Goal: Task Accomplishment & Management: Manage account settings

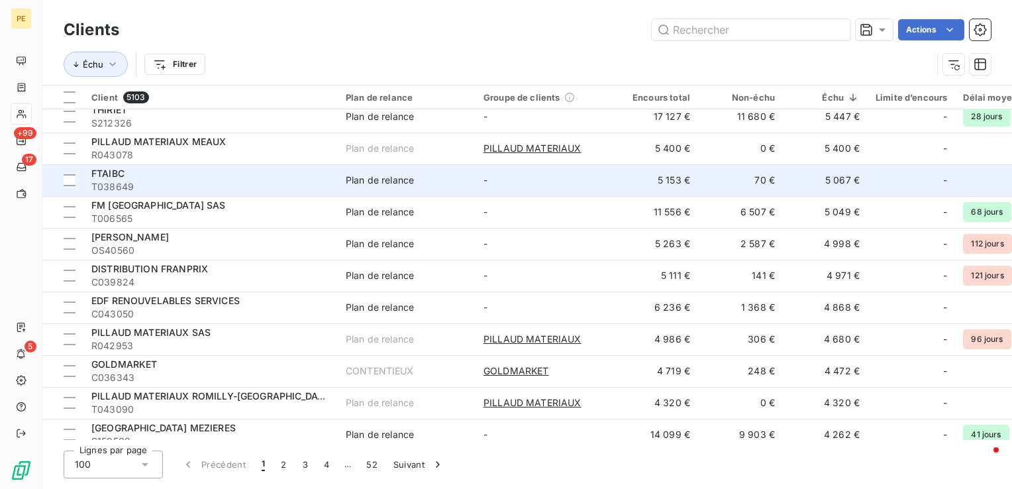
scroll to position [464, 0]
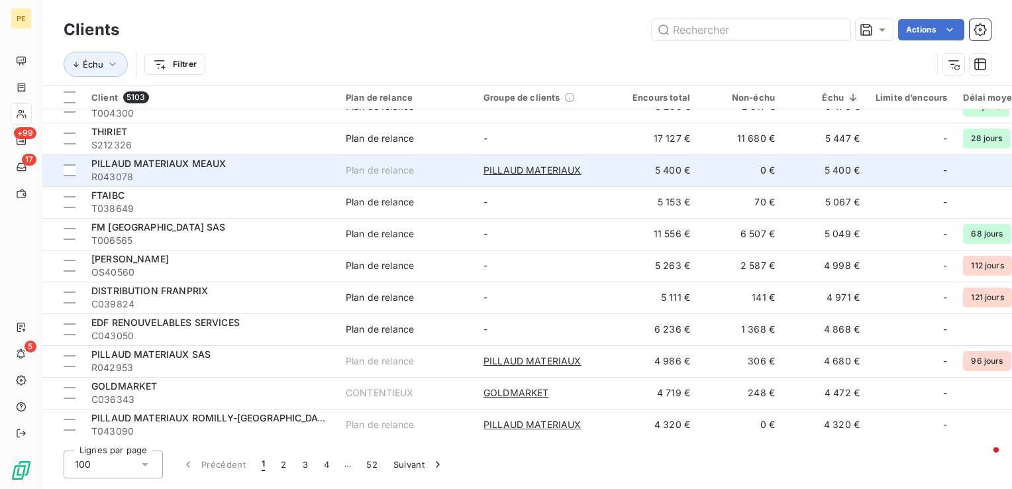
click at [178, 163] on span "PILLAUD MATERIAUX MEAUX" at bounding box center [158, 163] width 135 height 11
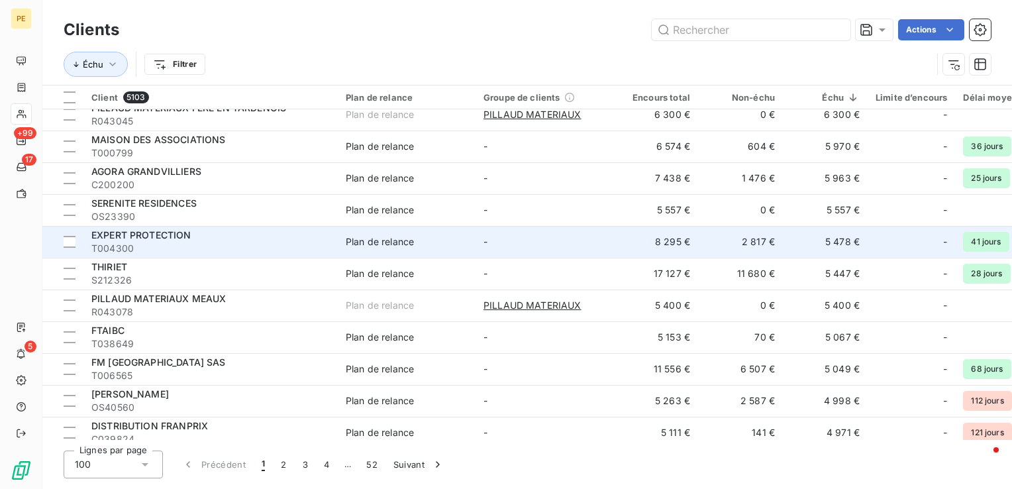
scroll to position [331, 0]
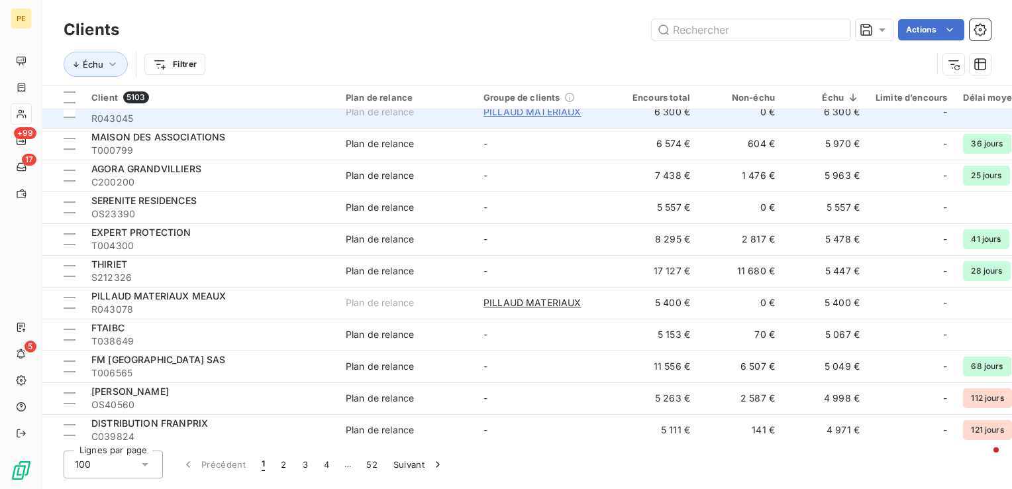
click at [541, 113] on span "PILLAUD MATERIAUX" at bounding box center [533, 111] width 98 height 13
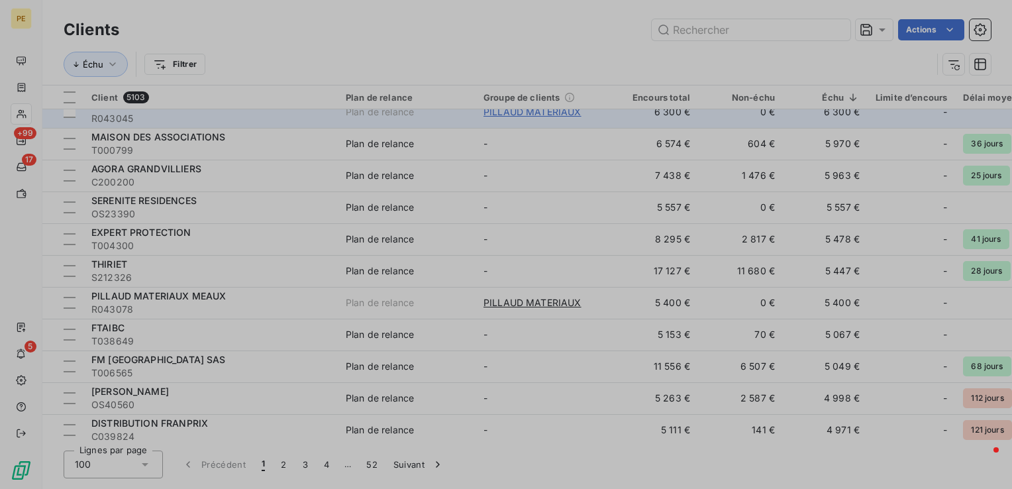
type input "PILLAUD MATERIAUX"
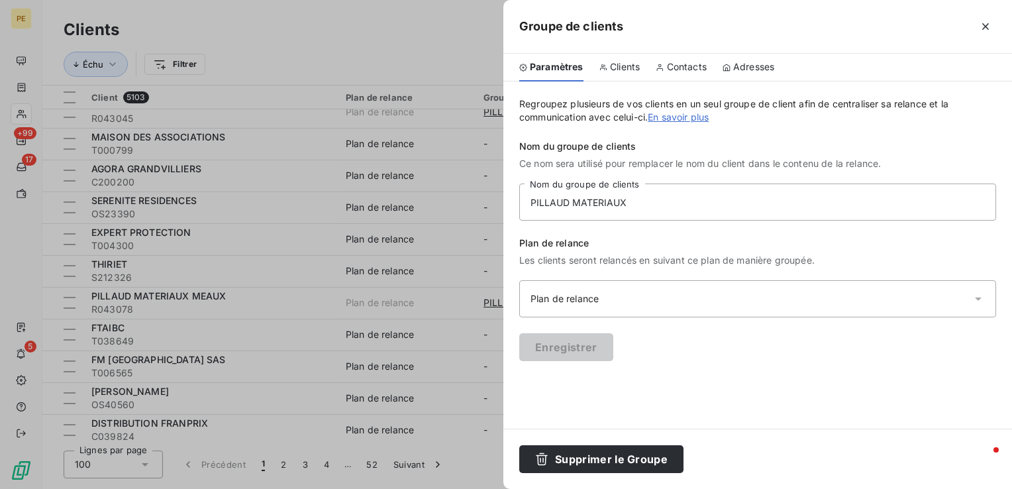
click at [620, 65] on span "Clients" at bounding box center [625, 66] width 30 height 13
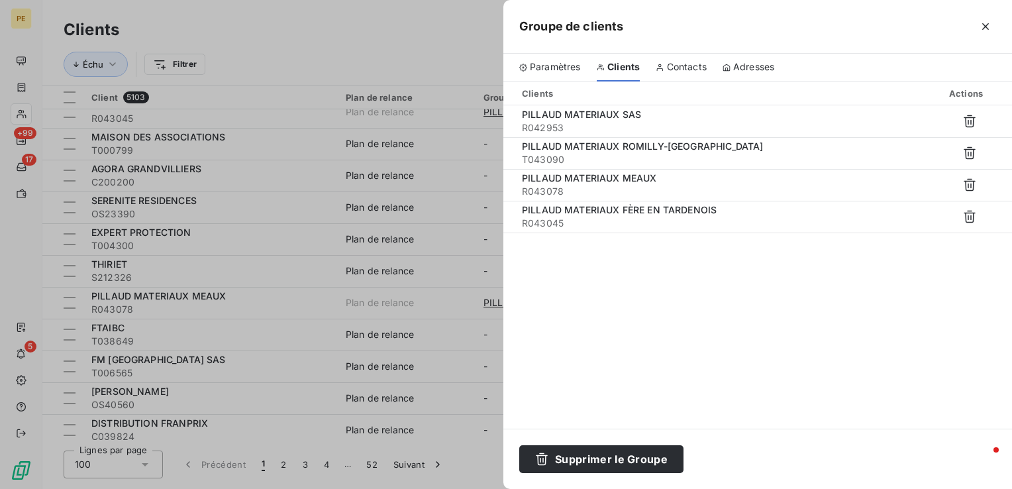
click at [682, 65] on span "Contacts" at bounding box center [687, 66] width 40 height 13
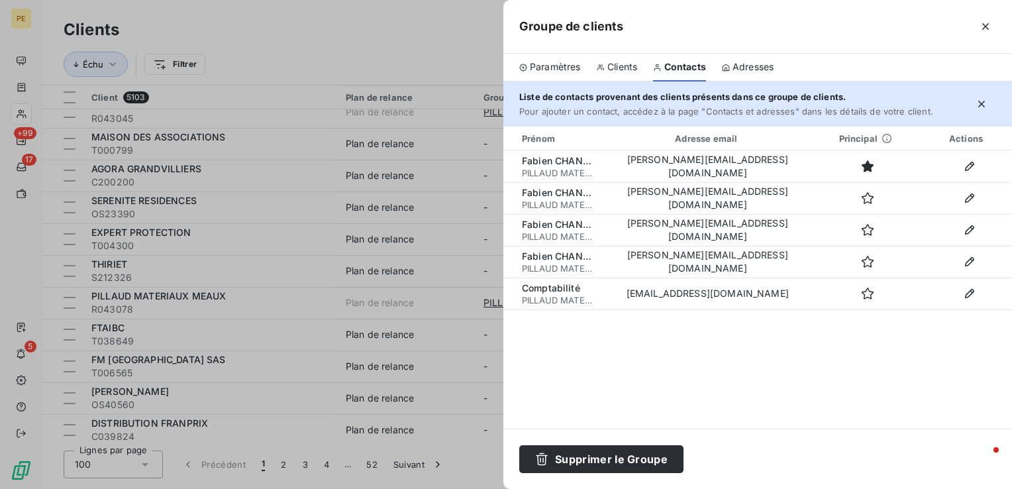
click at [636, 66] on span "Clients" at bounding box center [623, 66] width 30 height 13
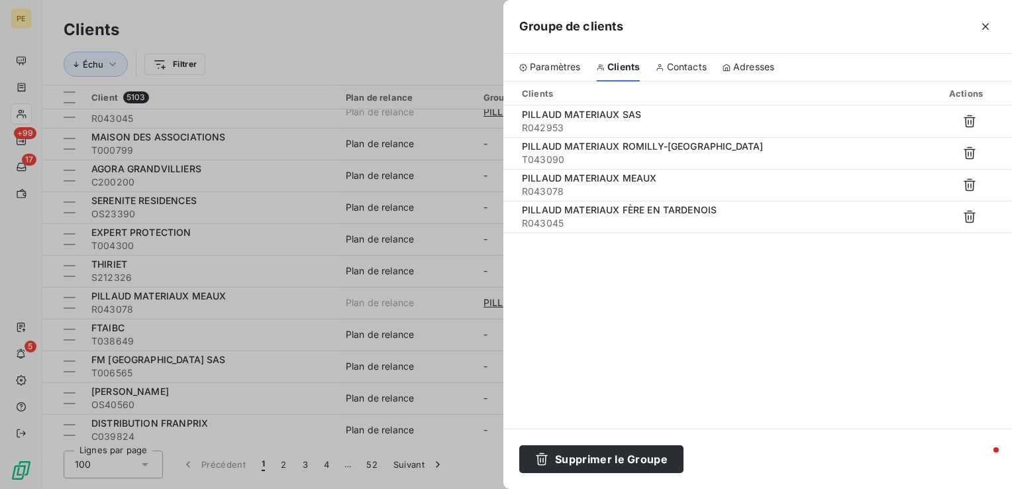
click at [745, 78] on div "Adresses" at bounding box center [749, 68] width 52 height 28
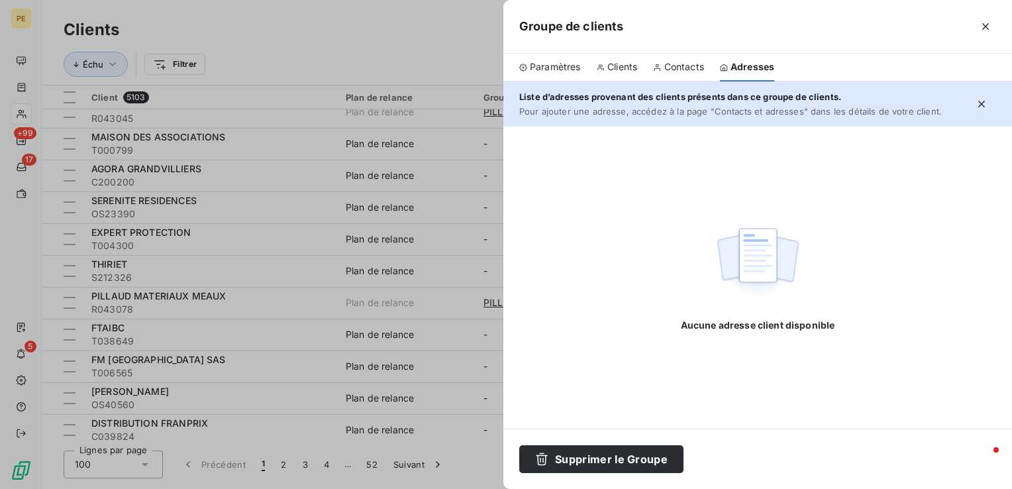
click at [701, 66] on span "Contacts" at bounding box center [685, 66] width 40 height 13
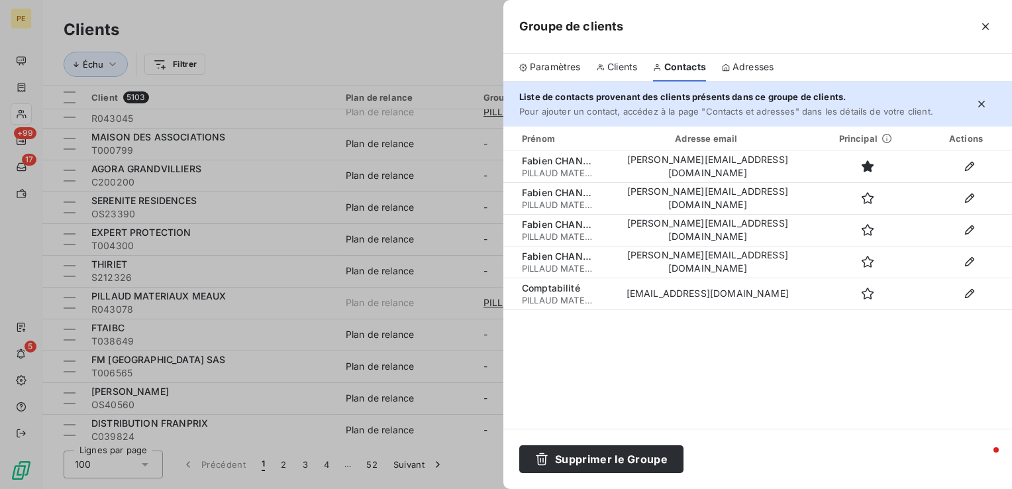
click at [541, 68] on span "Paramètres" at bounding box center [555, 66] width 51 height 13
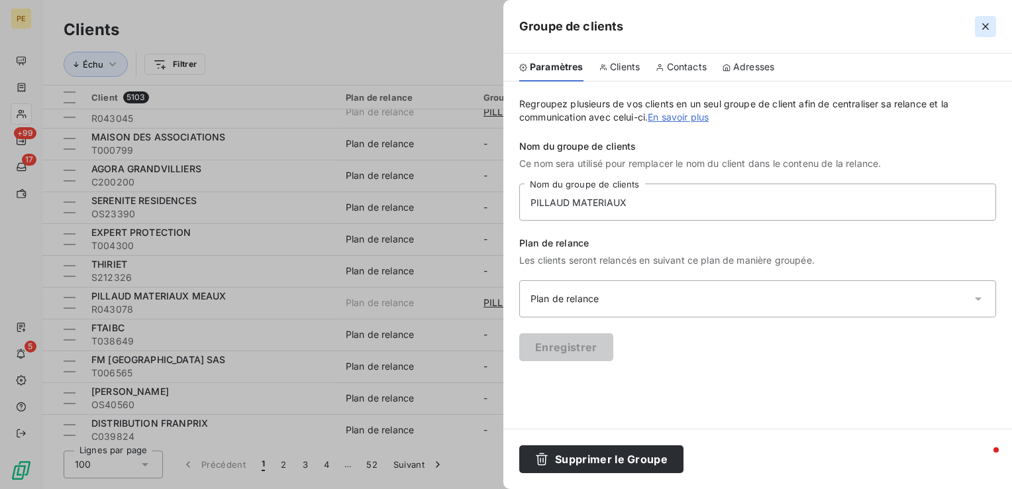
click at [989, 25] on icon "button" at bounding box center [985, 26] width 13 height 13
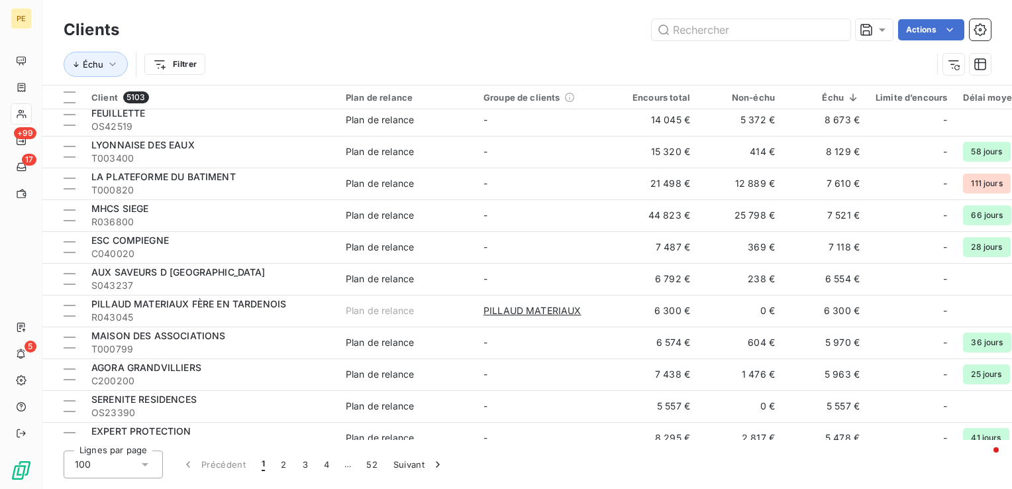
scroll to position [0, 0]
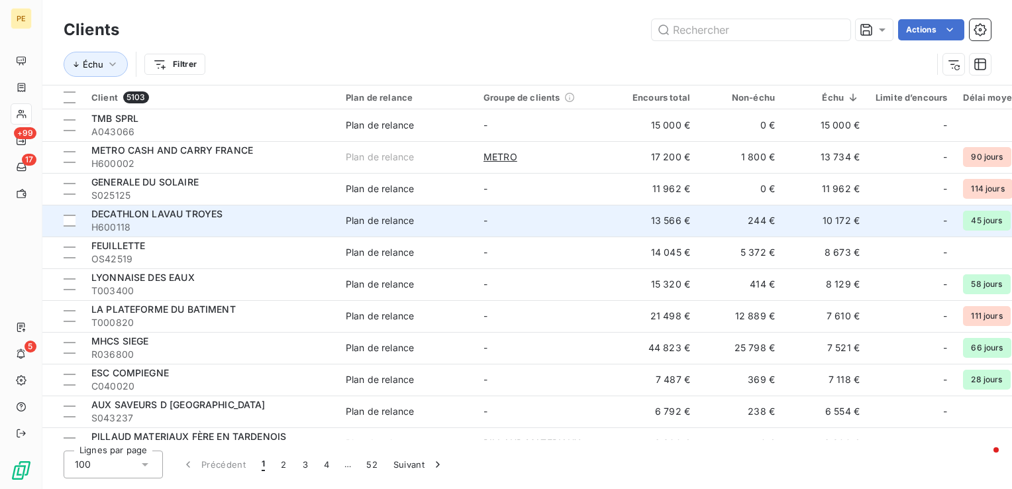
click at [173, 215] on span "DECATHLON LAVAU TROYES" at bounding box center [156, 213] width 131 height 11
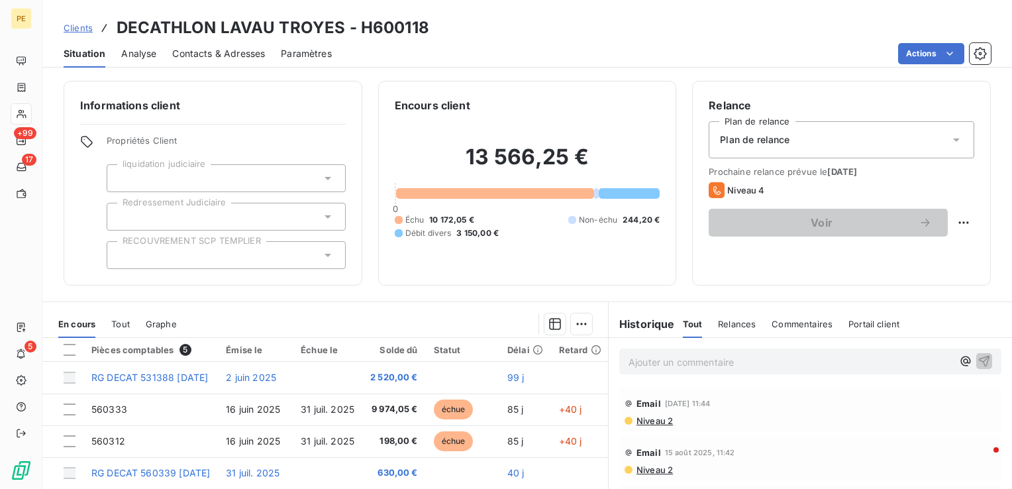
click at [207, 48] on span "Contacts & Adresses" at bounding box center [218, 53] width 93 height 13
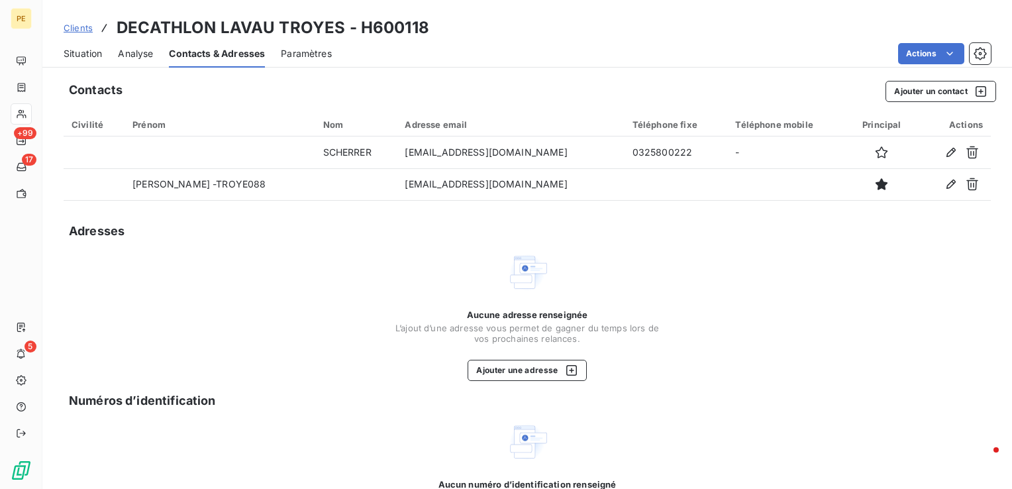
click at [77, 50] on span "Situation" at bounding box center [83, 53] width 38 height 13
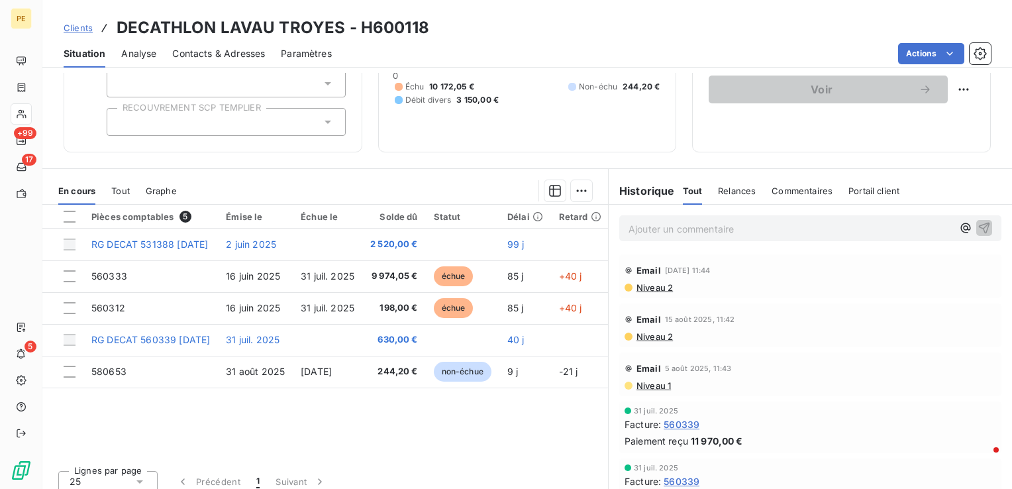
scroll to position [143, 0]
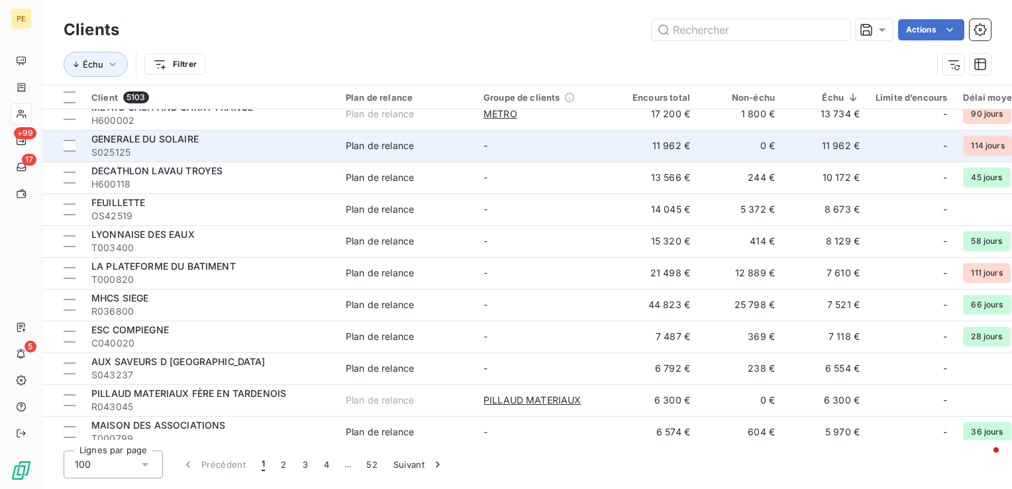
scroll to position [66, 0]
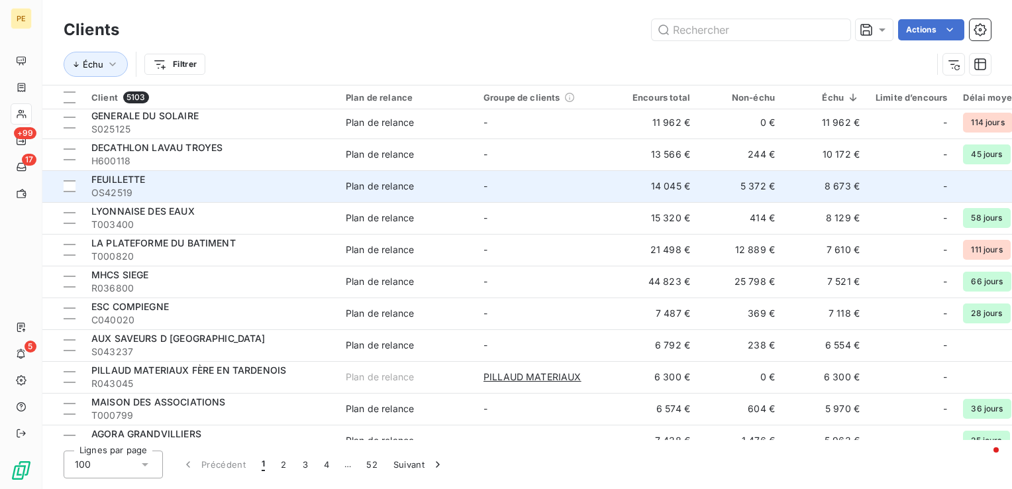
click at [114, 182] on span "FEUILLETTE" at bounding box center [118, 179] width 54 height 11
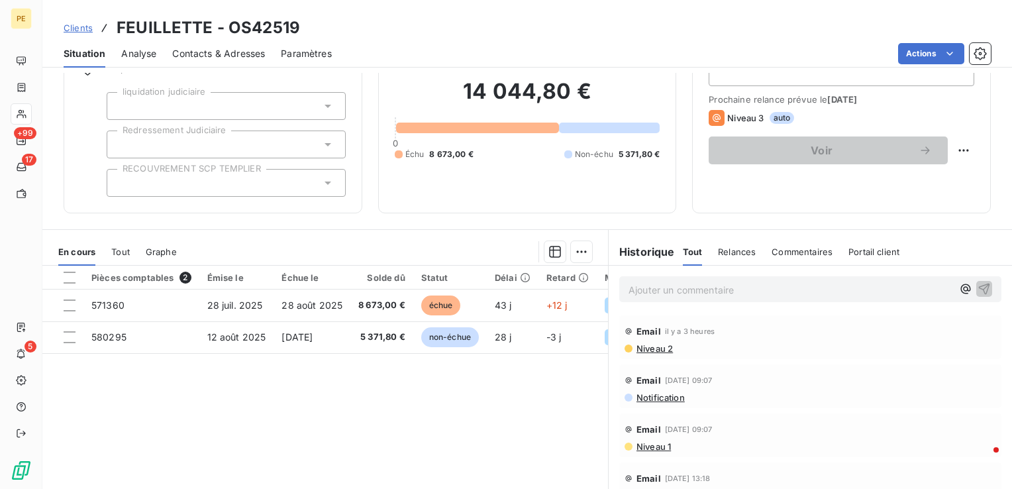
scroll to position [143, 0]
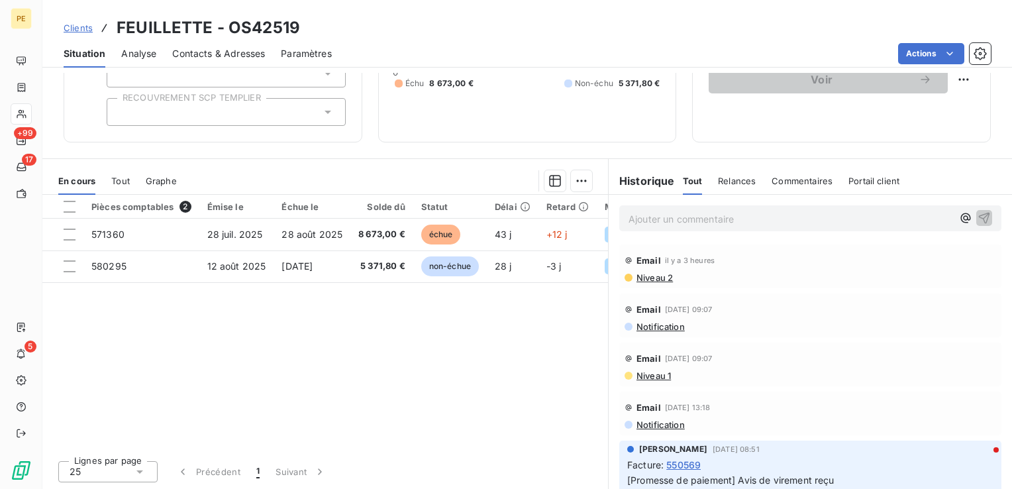
click at [650, 277] on span "Niveau 2" at bounding box center [654, 277] width 38 height 11
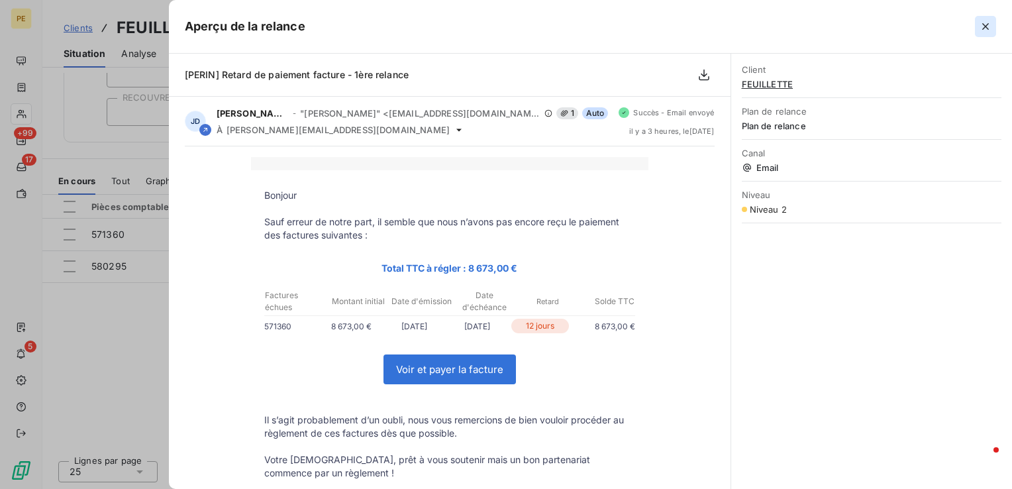
click at [992, 26] on icon "button" at bounding box center [985, 26] width 13 height 13
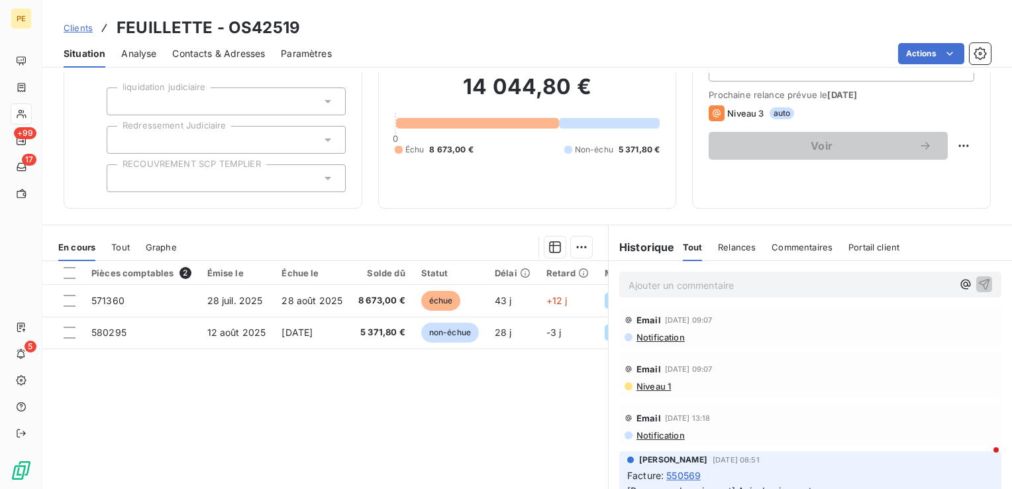
scroll to position [133, 0]
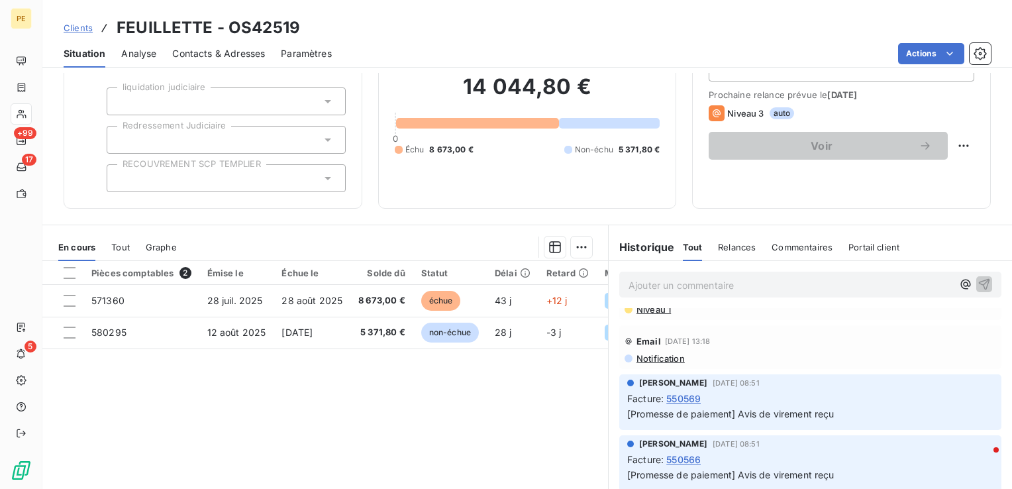
click at [197, 52] on span "Contacts & Adresses" at bounding box center [218, 53] width 93 height 13
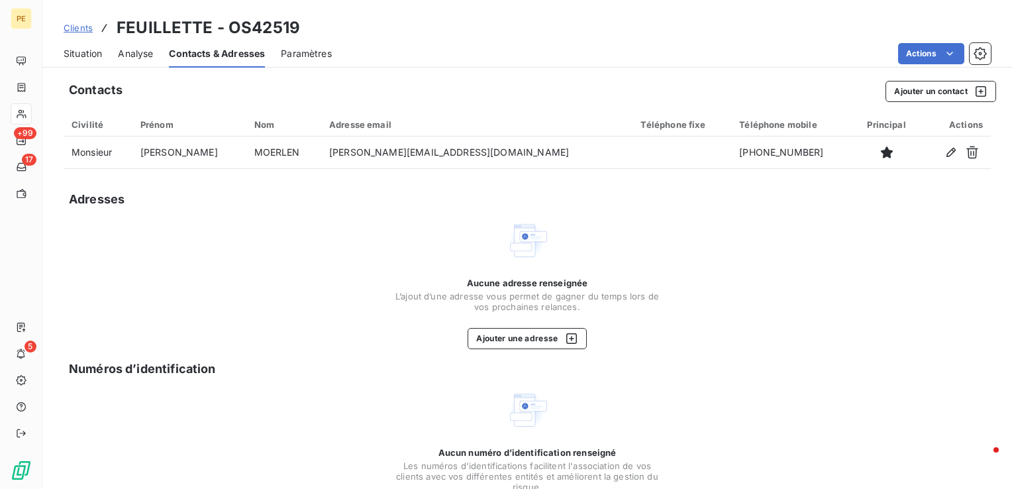
click at [73, 56] on span "Situation" at bounding box center [83, 53] width 38 height 13
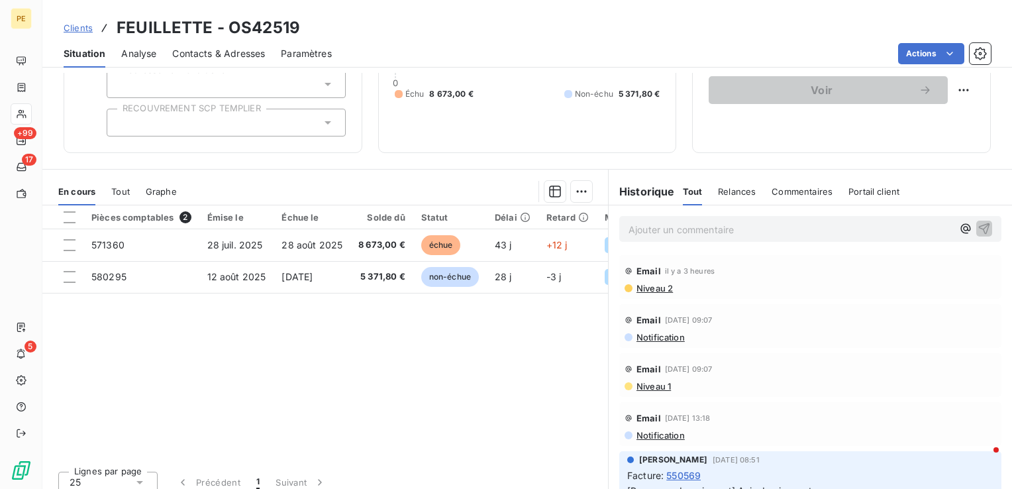
click at [656, 288] on span "Niveau 2" at bounding box center [654, 288] width 38 height 11
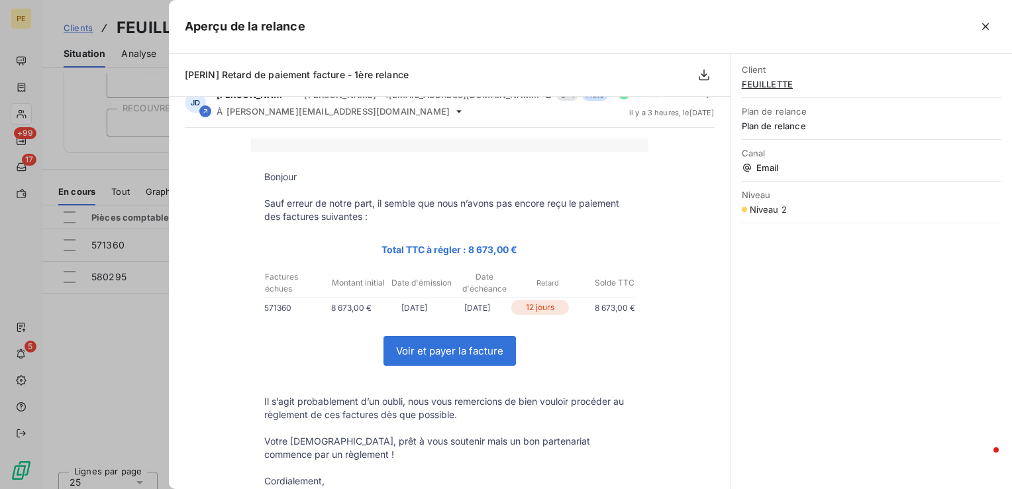
scroll to position [0, 0]
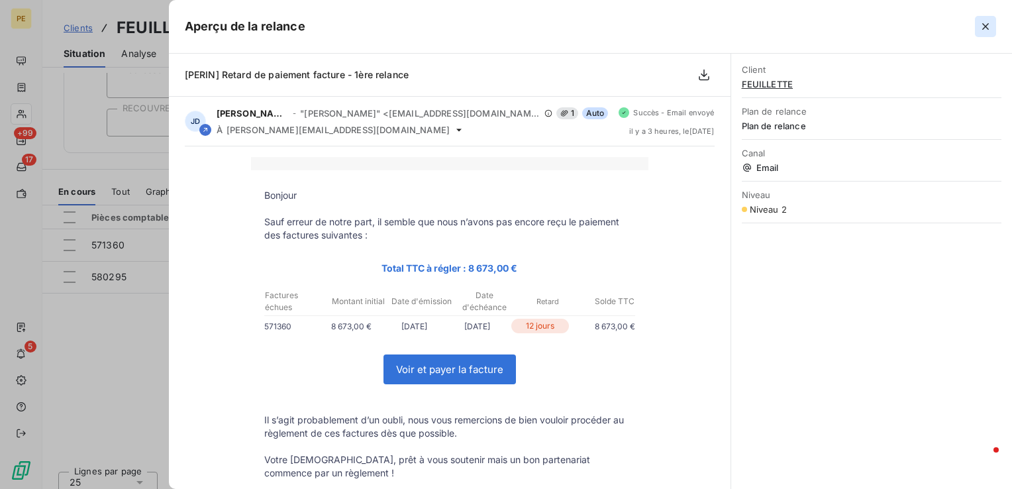
click at [992, 30] on icon "button" at bounding box center [985, 26] width 13 height 13
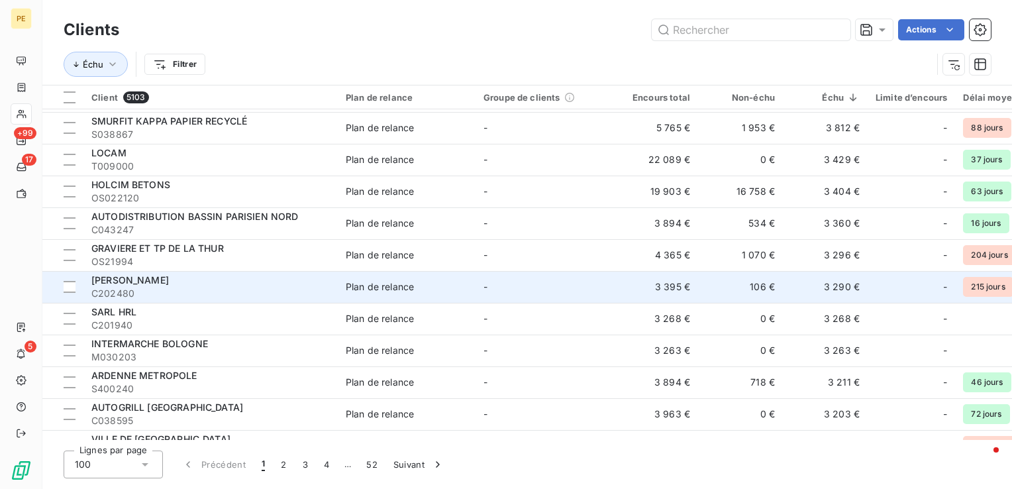
scroll to position [861, 0]
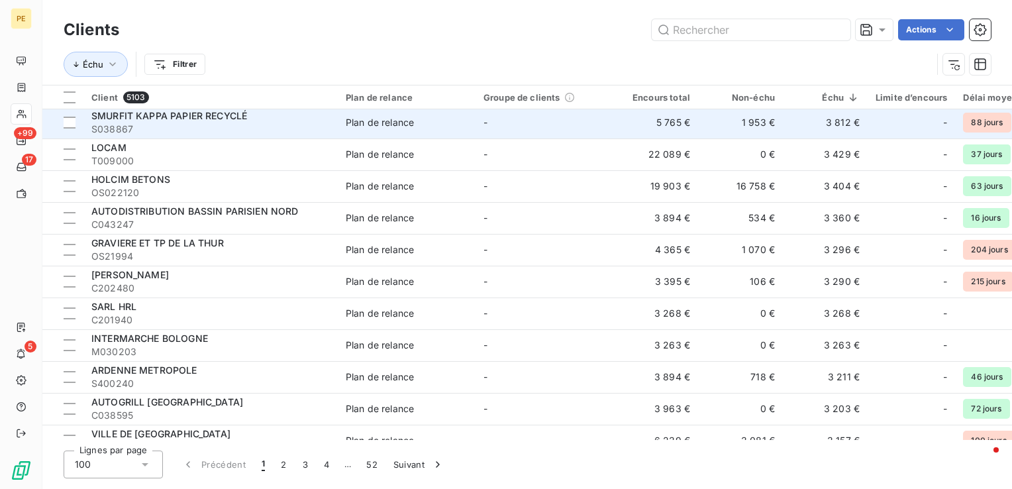
click at [231, 113] on span "SMURFIT KAPPA PAPIER RECYCLÉ" at bounding box center [169, 115] width 156 height 11
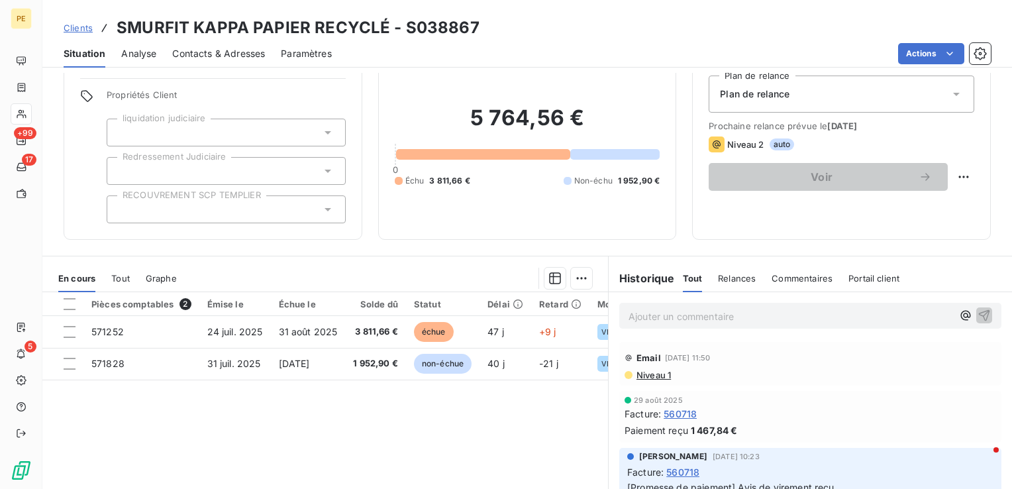
scroll to position [66, 0]
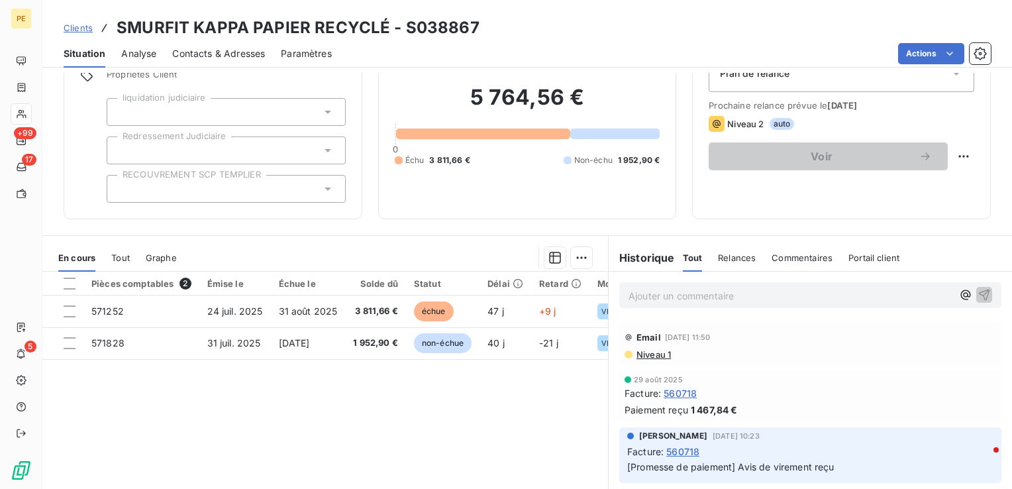
click at [657, 352] on span "Niveau 1" at bounding box center [653, 354] width 36 height 11
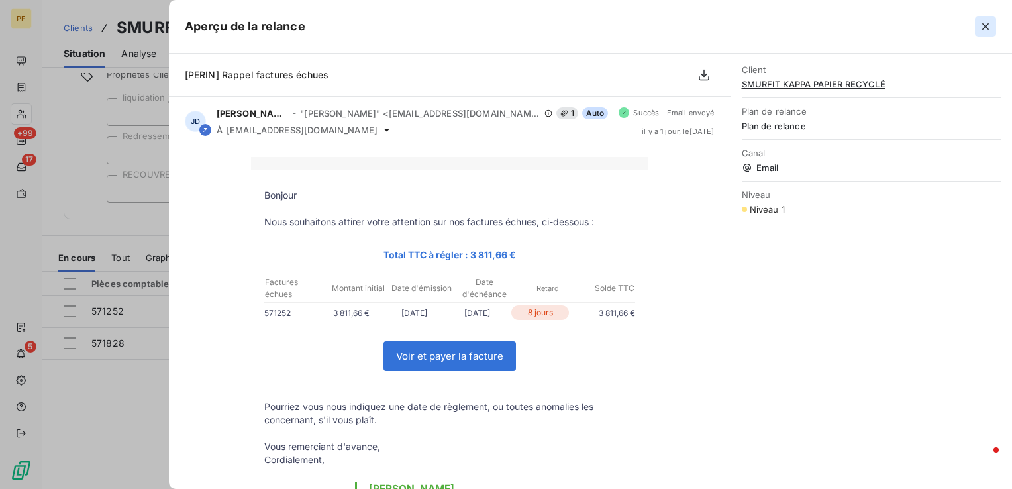
click at [983, 26] on icon "button" at bounding box center [985, 26] width 13 height 13
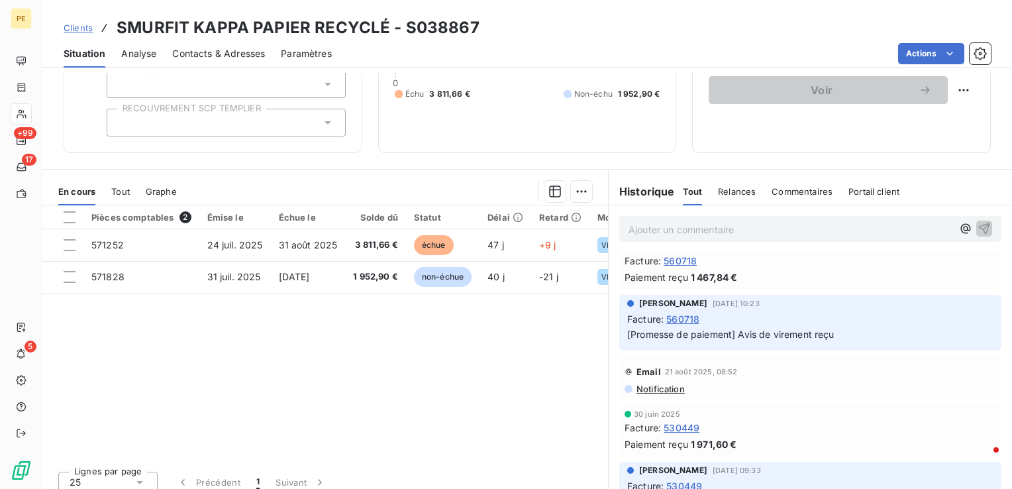
click at [225, 60] on div "Contacts & Adresses" at bounding box center [218, 54] width 93 height 28
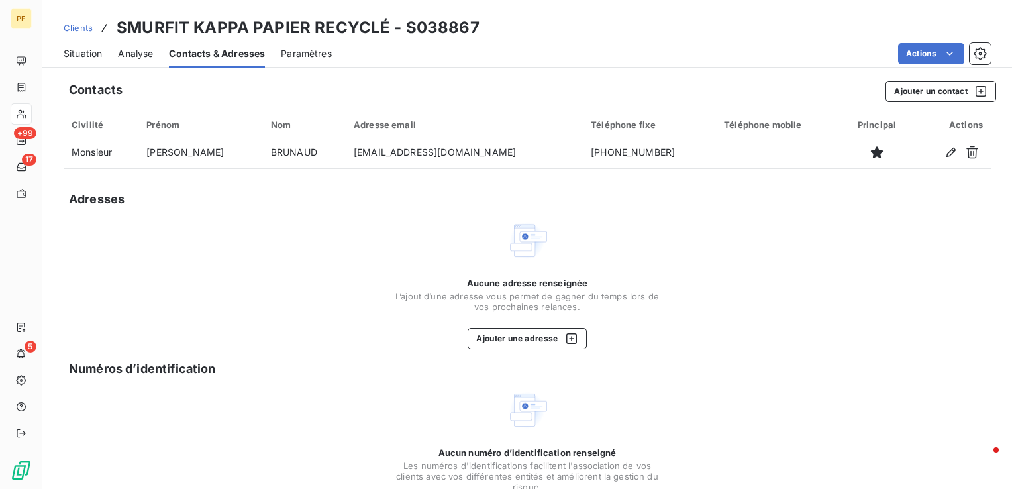
click at [95, 54] on span "Situation" at bounding box center [83, 53] width 38 height 13
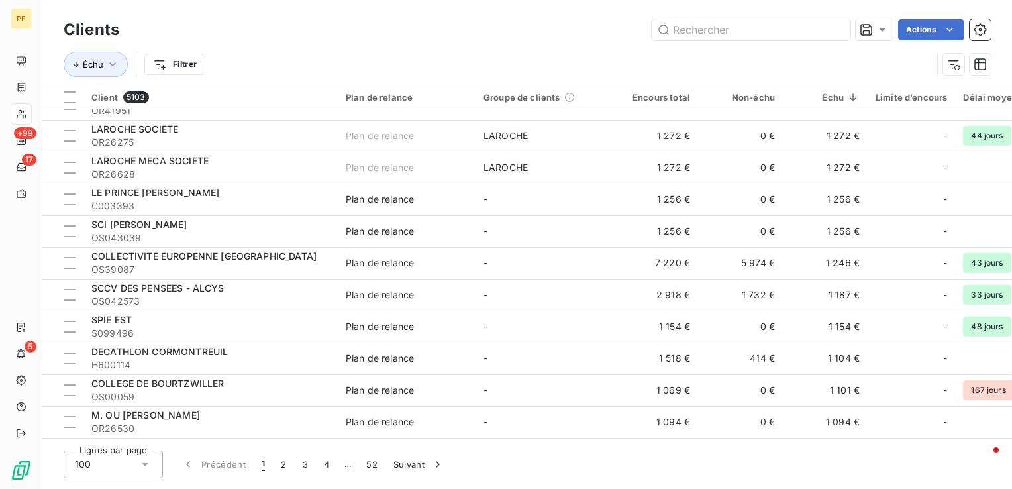
scroll to position [2854, 0]
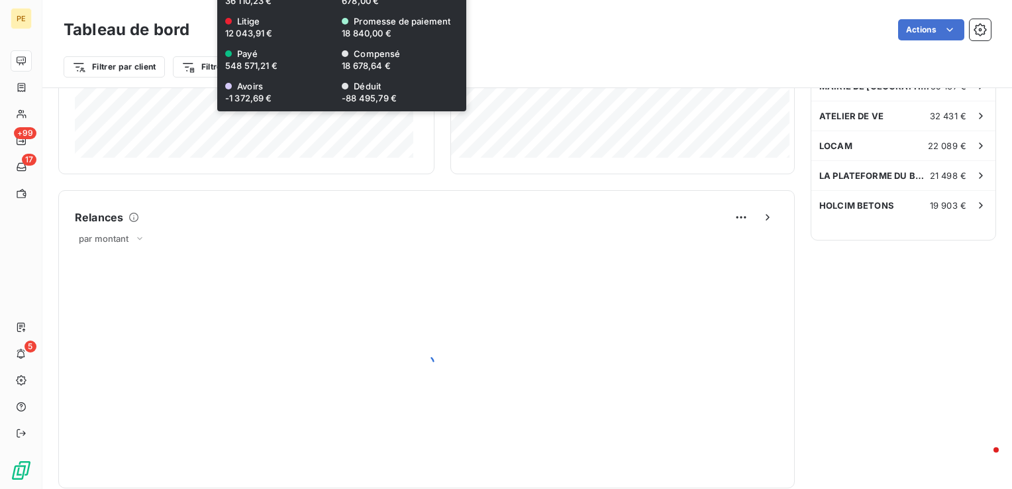
scroll to position [530, 0]
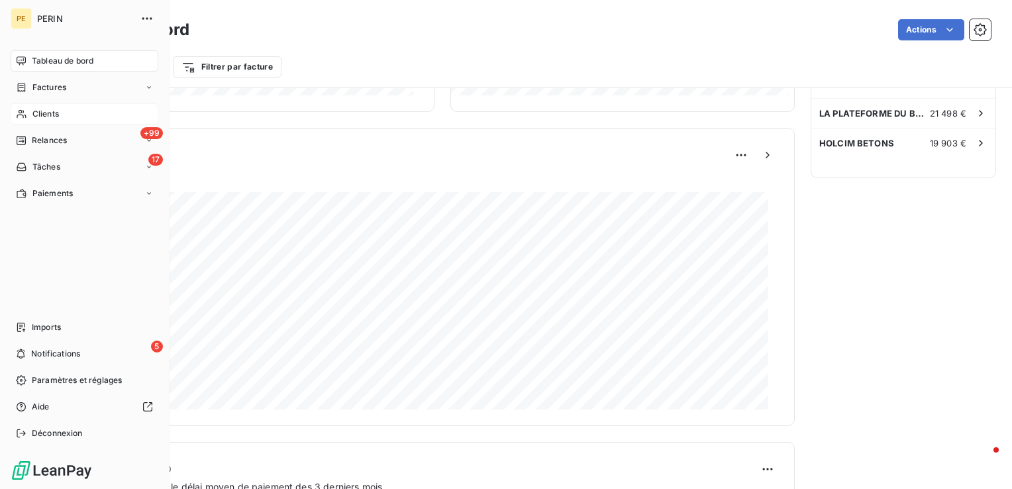
click at [44, 115] on span "Clients" at bounding box center [45, 114] width 27 height 12
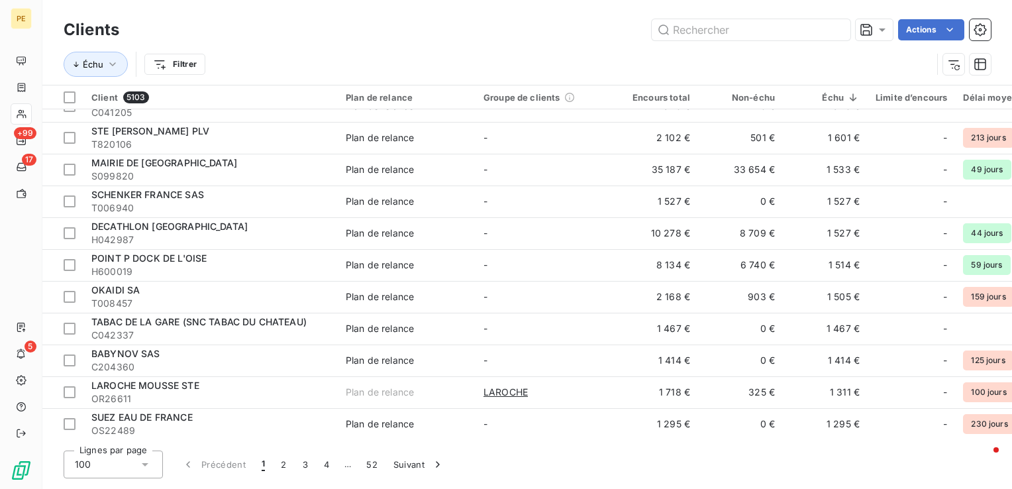
scroll to position [2854, 0]
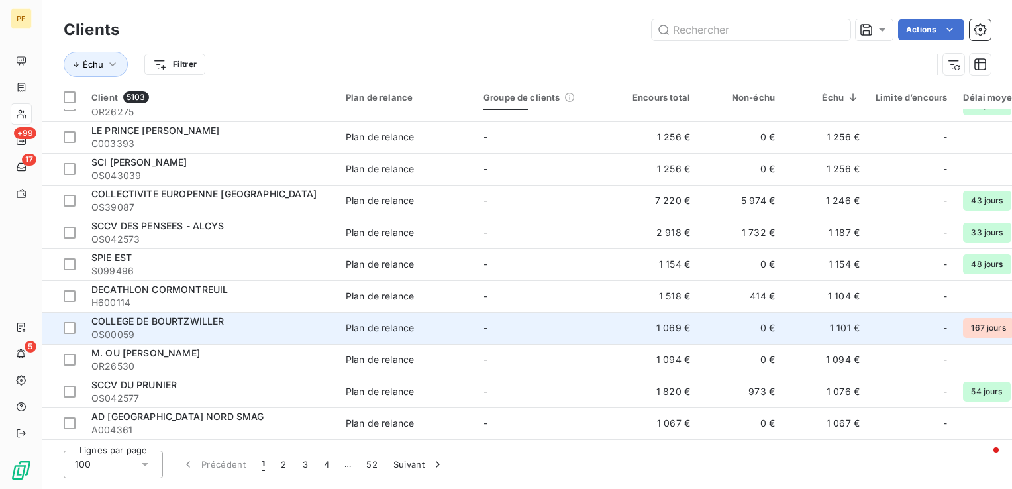
click at [223, 328] on span "OS00059" at bounding box center [210, 334] width 239 height 13
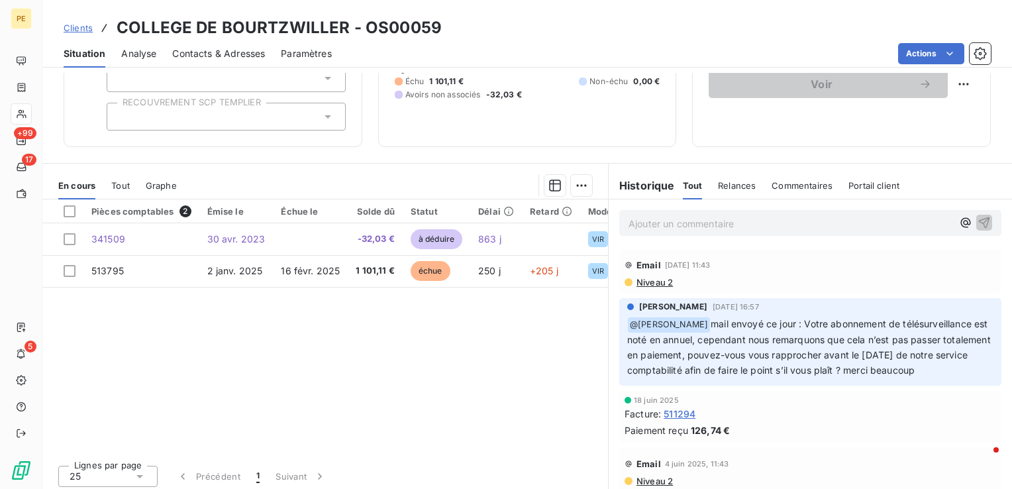
scroll to position [143, 0]
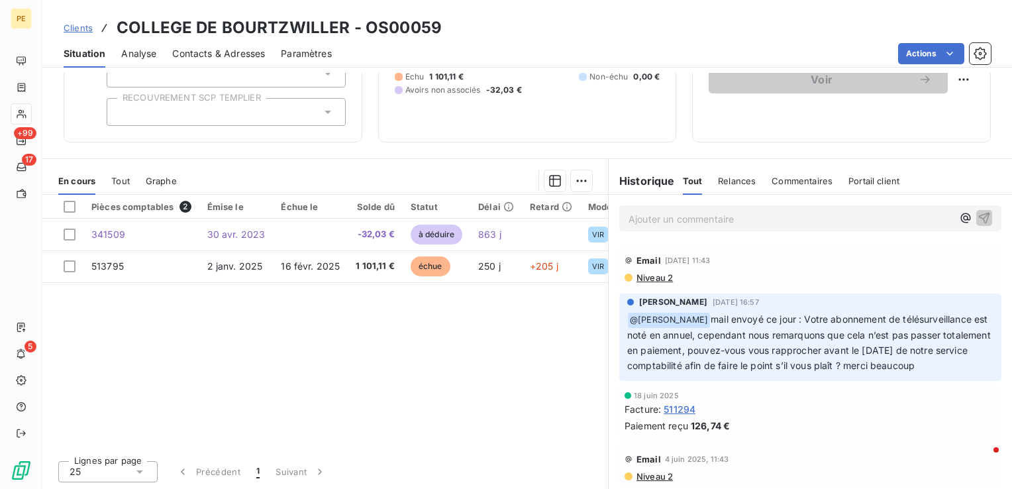
drag, startPoint x: 697, startPoint y: 388, endPoint x: 623, endPoint y: 295, distance: 119.3
click at [623, 295] on div "Cynthia GERTHOFFER 14 août 2025, 16:57 ﻿ @ Léna GFELLER mail envoyé ce jour : V…" at bounding box center [810, 338] width 382 height 88
drag, startPoint x: 623, startPoint y: 295, endPoint x: 337, endPoint y: 350, distance: 290.8
click at [337, 350] on div "Pièces comptables 2 Émise le Échue le Solde dû Statut Délai Retard Mode de règl…" at bounding box center [325, 322] width 566 height 255
click at [661, 276] on span "Niveau 2" at bounding box center [654, 277] width 38 height 11
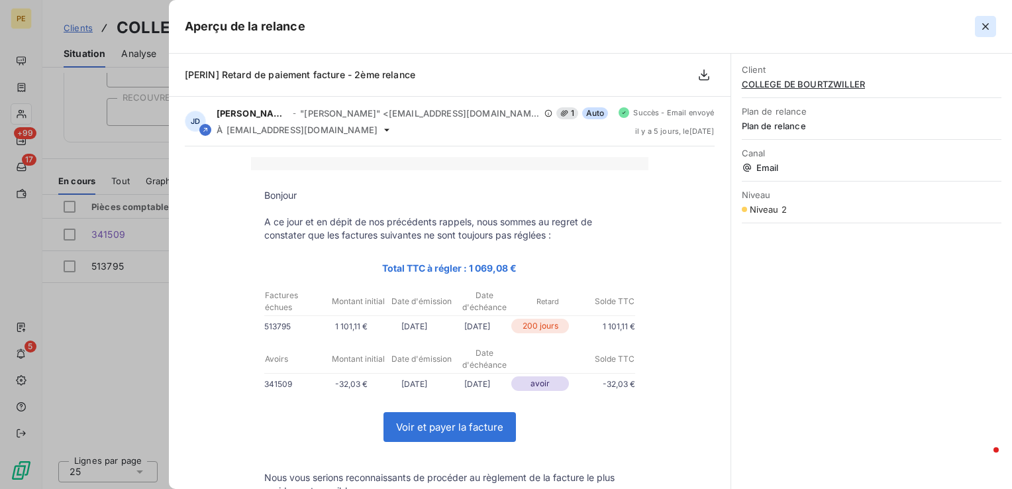
click at [989, 30] on icon "button" at bounding box center [985, 26] width 13 height 13
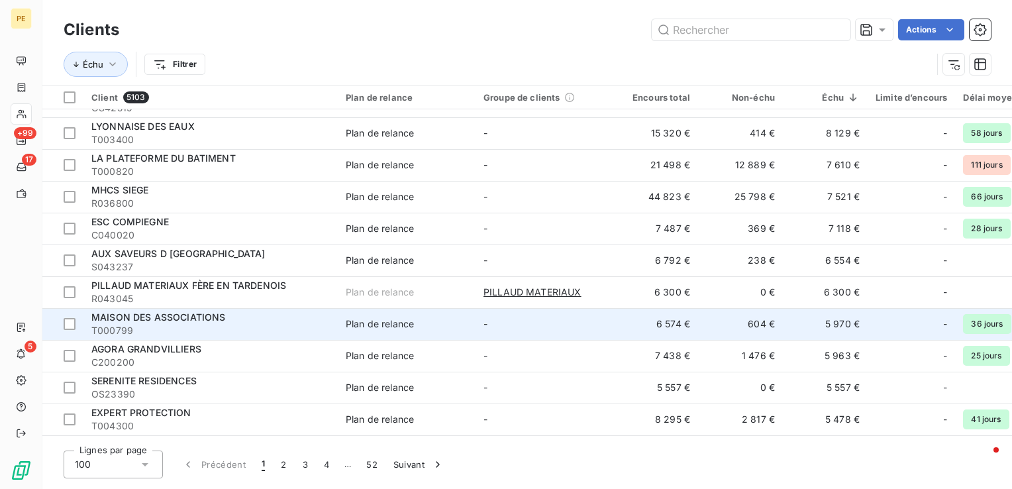
scroll to position [199, 0]
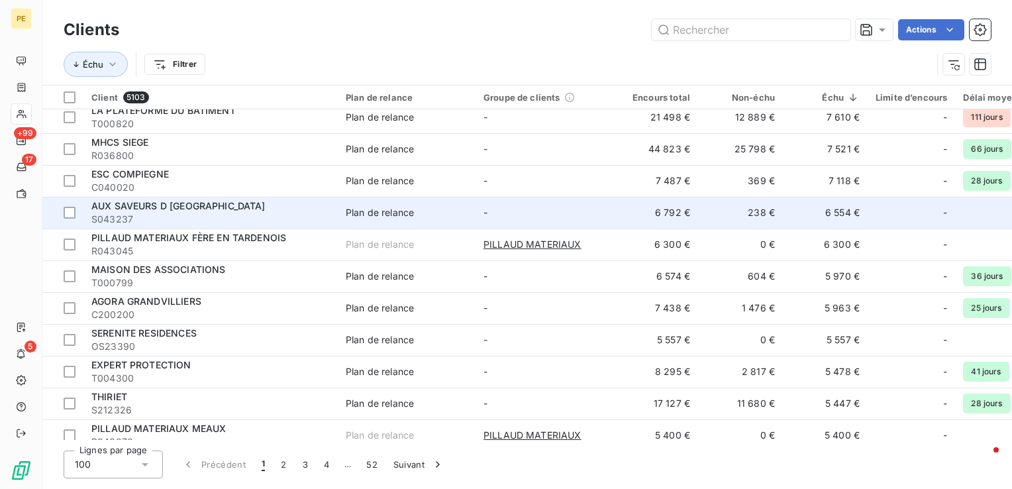
click at [141, 208] on span "AUX SAVEURS D [GEOGRAPHIC_DATA]" at bounding box center [178, 205] width 174 height 11
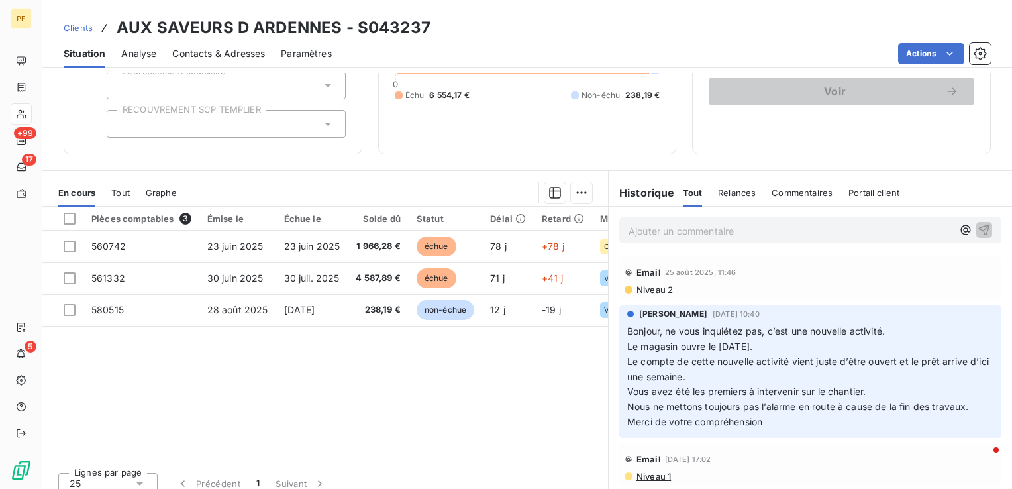
scroll to position [133, 0]
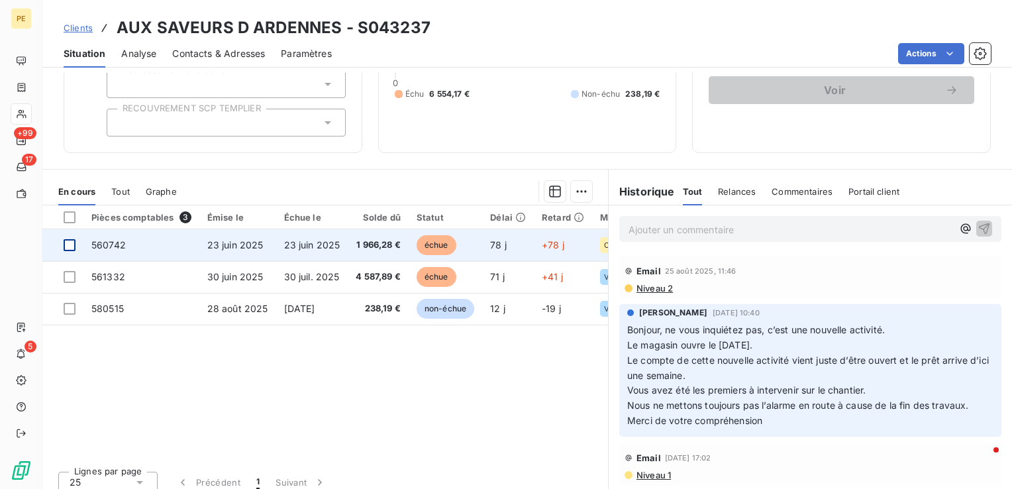
click at [68, 244] on div at bounding box center [70, 245] width 12 height 12
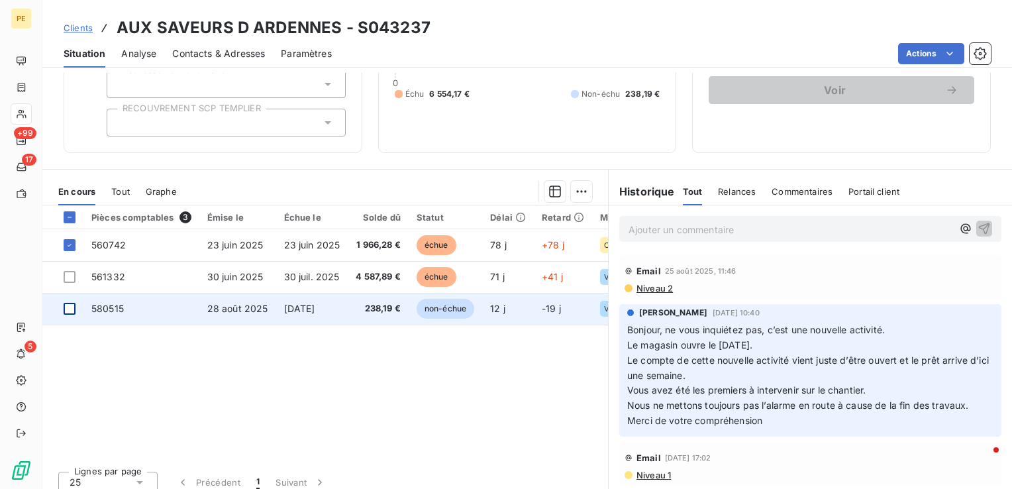
click at [69, 308] on div at bounding box center [70, 309] width 12 height 12
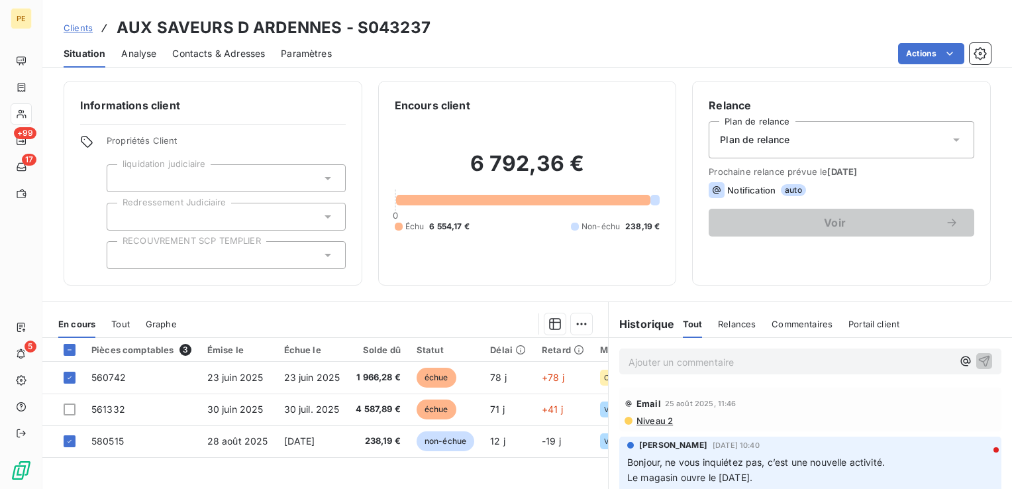
scroll to position [66, 0]
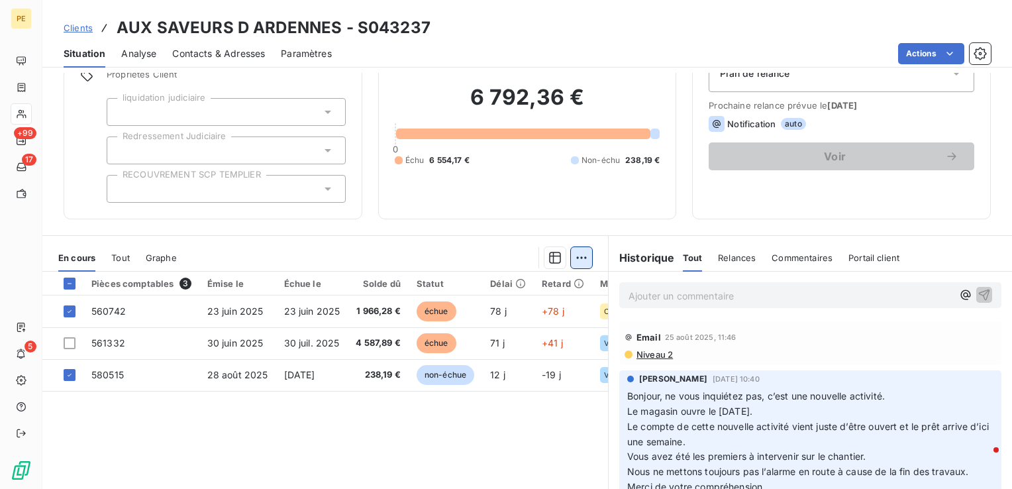
click at [576, 262] on html "PE +99 17 5 Clients AUX SAVEURS D ARDENNES - S043237 Situation Analyse Contacts…" at bounding box center [506, 244] width 1012 height 489
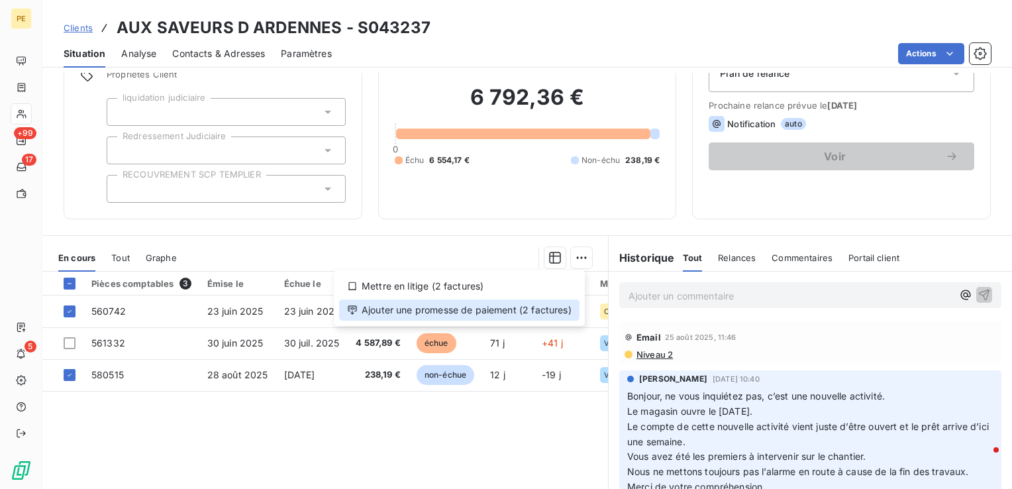
click at [392, 309] on div "Ajouter une promesse de paiement (2 factures)" at bounding box center [459, 309] width 241 height 21
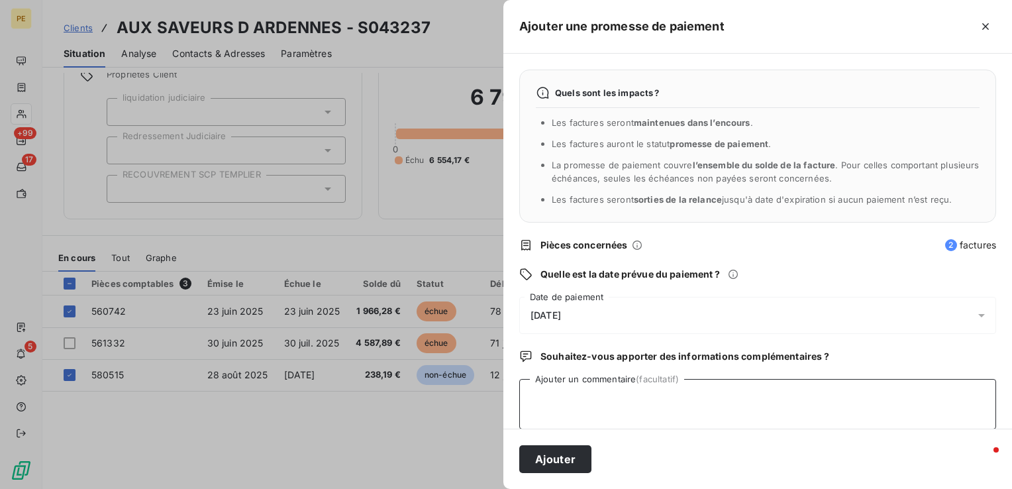
click at [576, 386] on textarea "Ajouter un commentaire (facultatif)" at bounding box center [757, 404] width 477 height 50
type textarea "virement 09/09"
click at [569, 467] on button "Ajouter" at bounding box center [555, 459] width 72 height 28
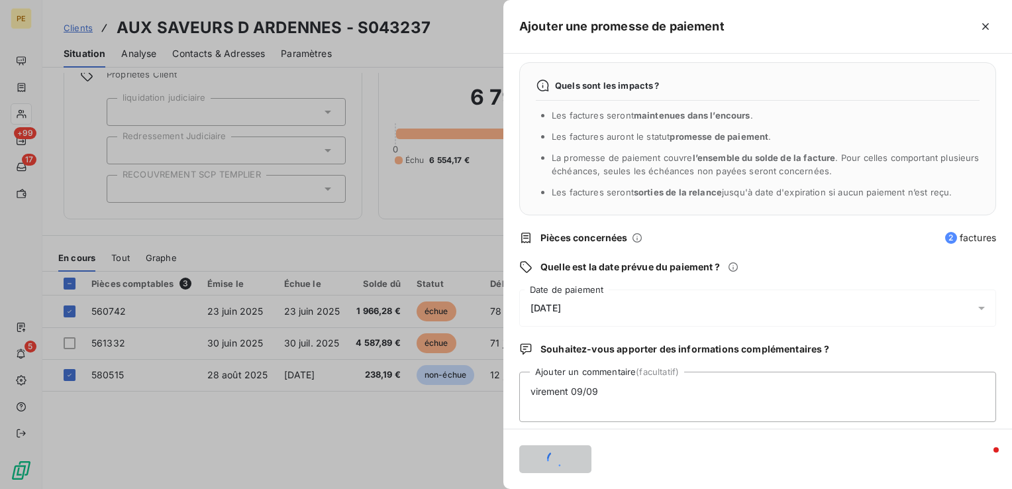
scroll to position [15, 0]
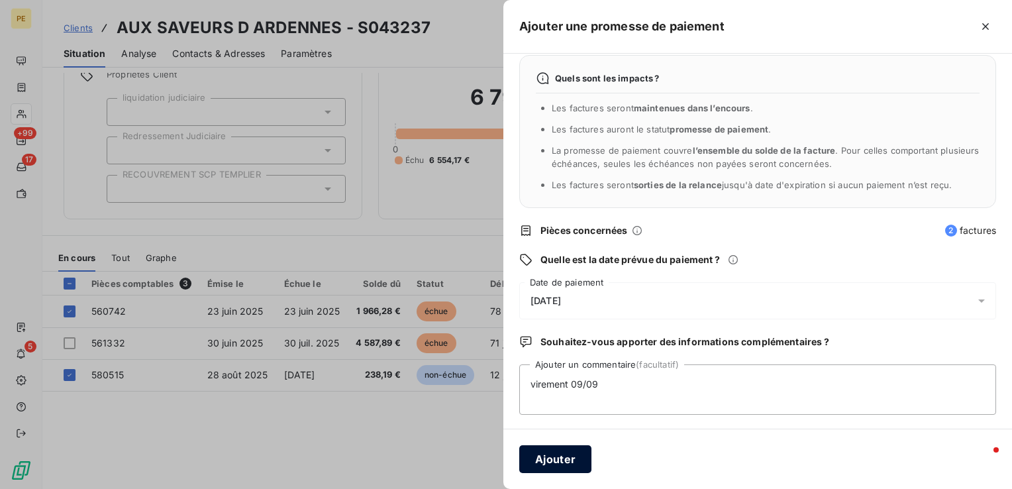
click at [547, 457] on button "Ajouter" at bounding box center [555, 459] width 72 height 28
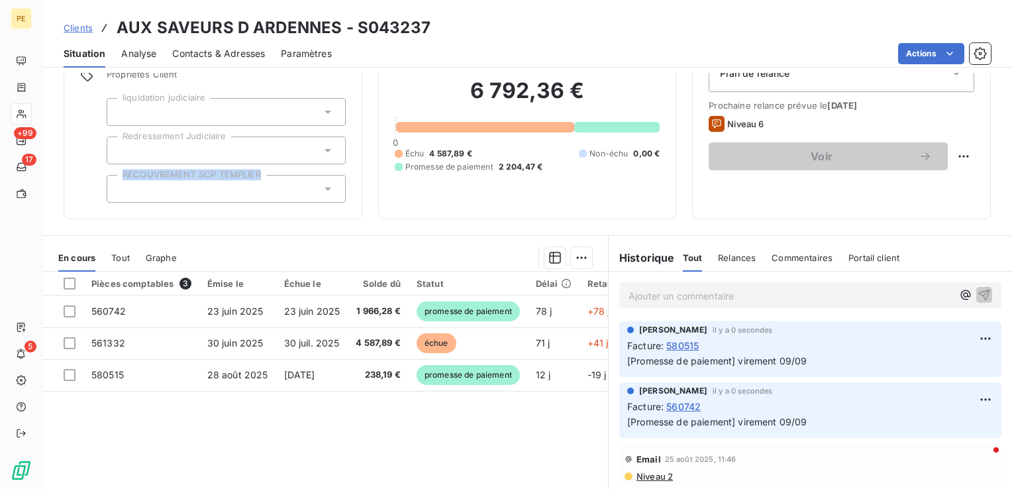
drag, startPoint x: 164, startPoint y: 180, endPoint x: 158, endPoint y: 168, distance: 13.3
click at [158, 168] on div "Propriétés Client liquidation judiciaire Redressement Judiciaire RECOUVREMENT S…" at bounding box center [226, 136] width 239 height 134
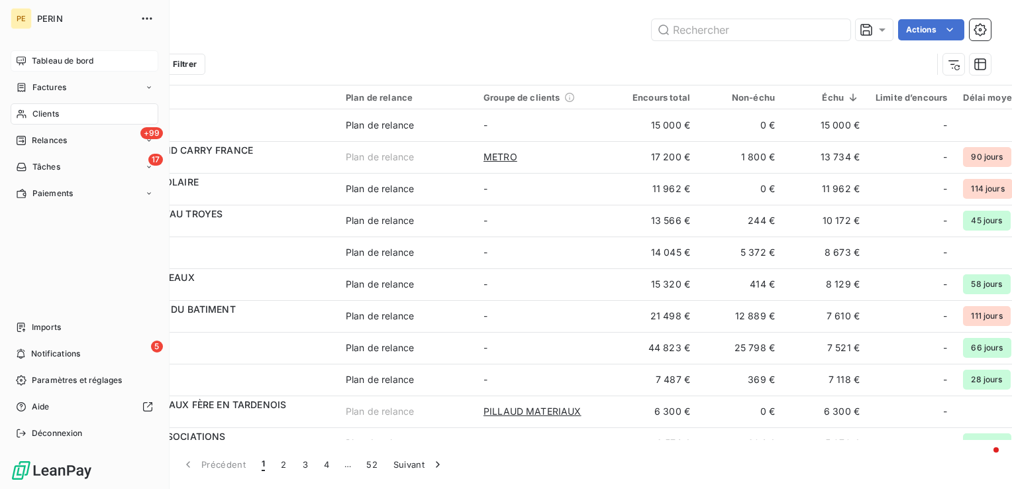
click at [45, 61] on span "Tableau de bord" at bounding box center [63, 61] width 62 height 12
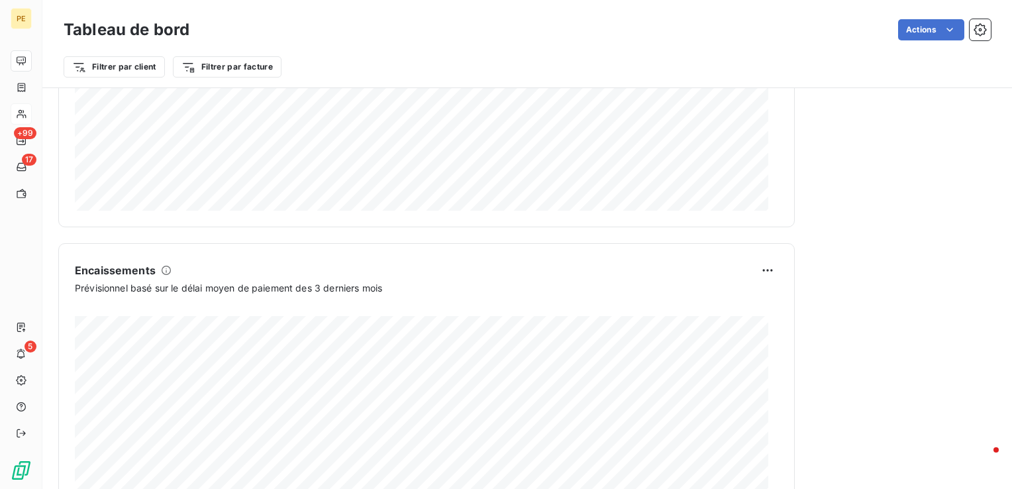
scroll to position [802, 0]
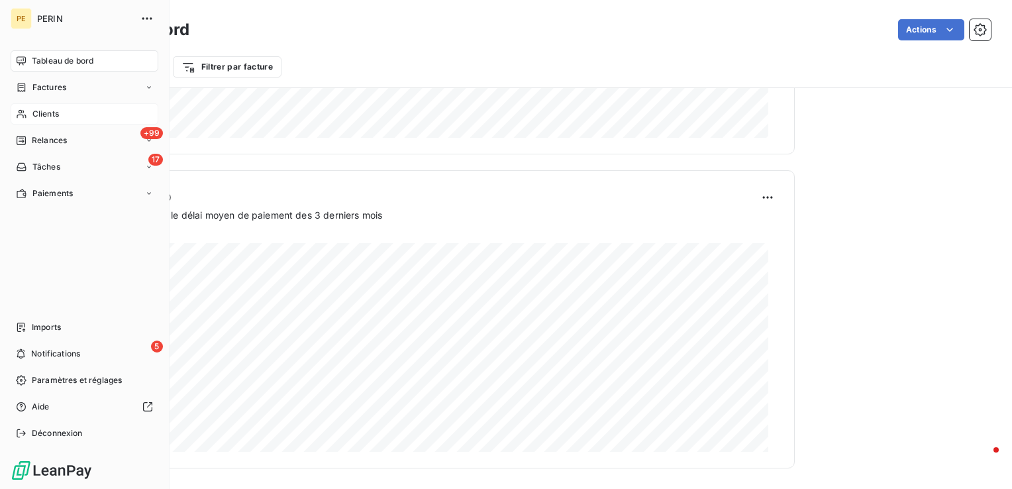
click at [40, 115] on span "Clients" at bounding box center [45, 114] width 27 height 12
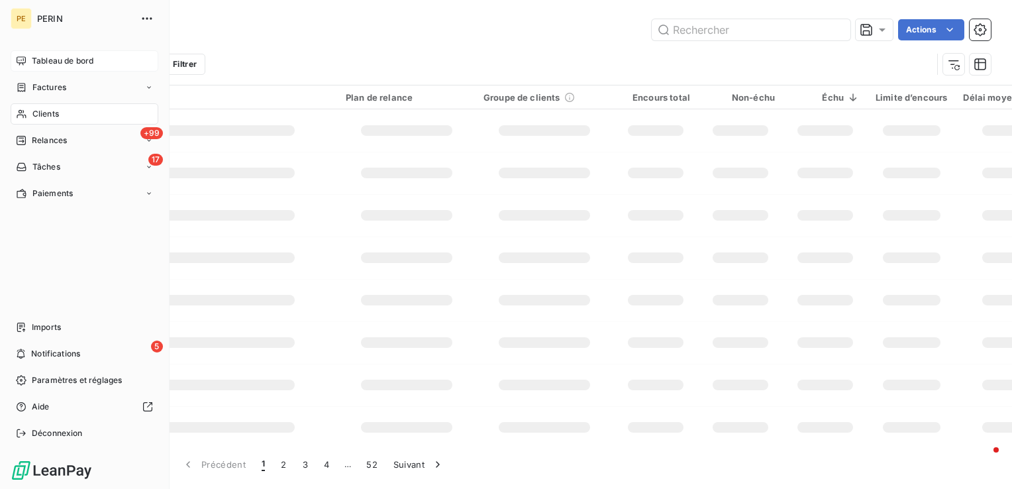
click at [35, 123] on div "Clients" at bounding box center [85, 113] width 148 height 21
click at [48, 110] on span "Clients" at bounding box center [45, 114] width 27 height 12
click at [60, 110] on div "Clients" at bounding box center [85, 113] width 148 height 21
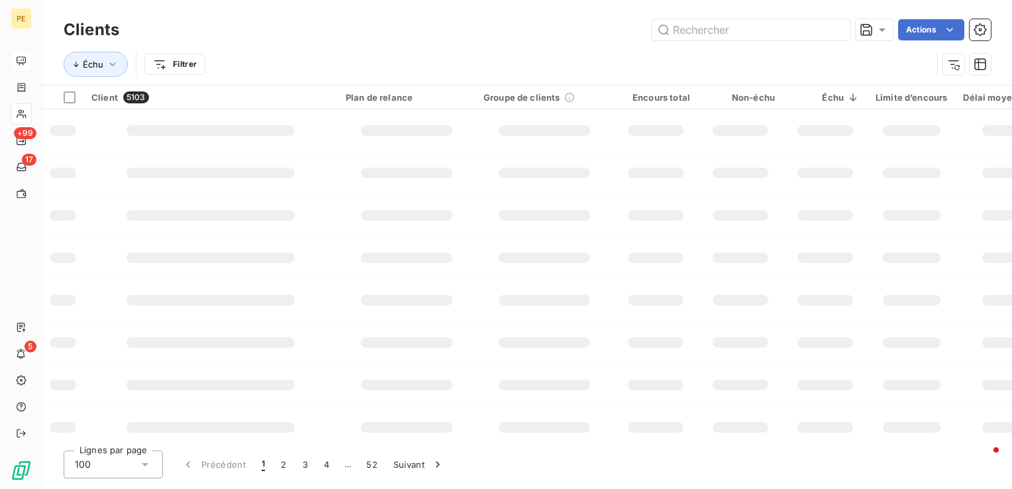
click at [605, 352] on td at bounding box center [545, 342] width 138 height 42
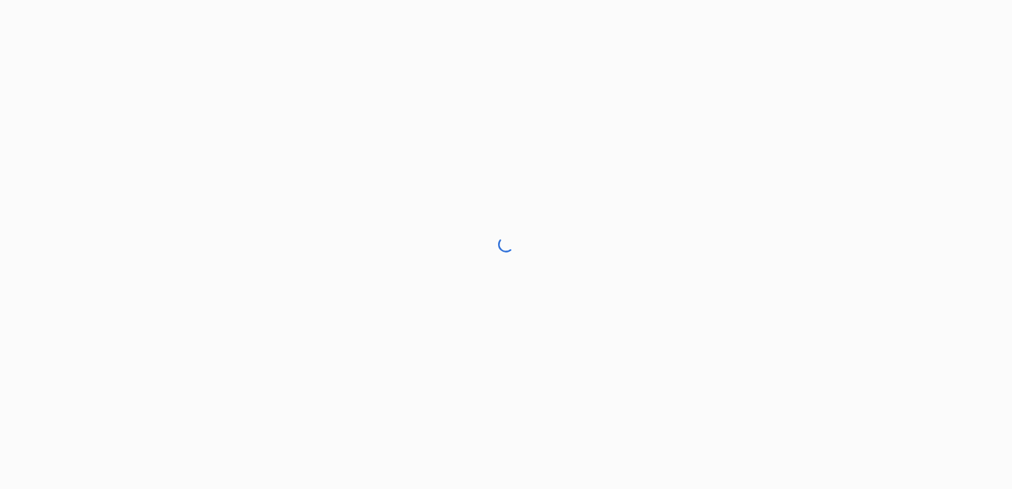
click at [571, 382] on div at bounding box center [506, 244] width 1012 height 489
